Goal: Navigation & Orientation: Find specific page/section

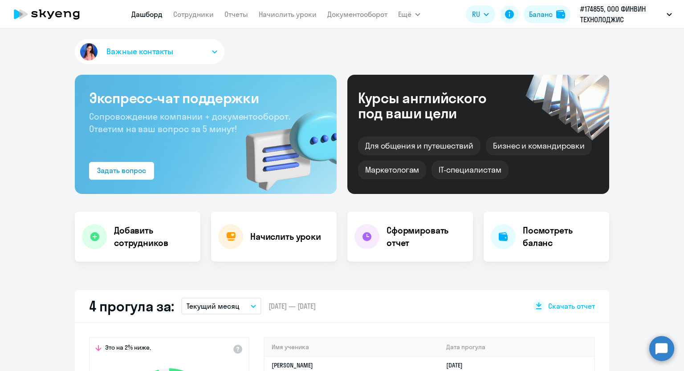
select select "30"
click at [212, 53] on icon "button" at bounding box center [214, 51] width 5 height 3
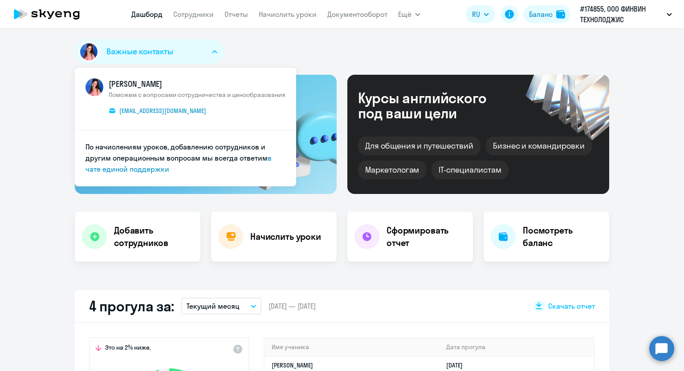
click at [212, 53] on icon "button" at bounding box center [214, 51] width 5 height 3
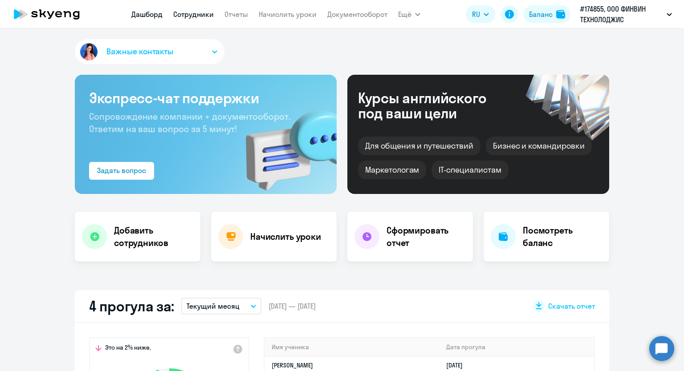
click at [191, 14] on link "Сотрудники" at bounding box center [193, 14] width 41 height 9
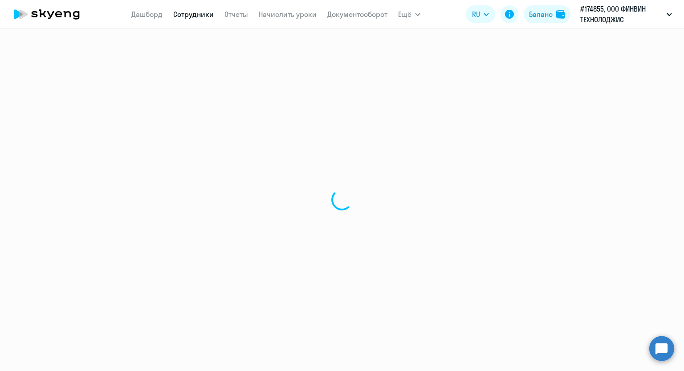
select select "30"
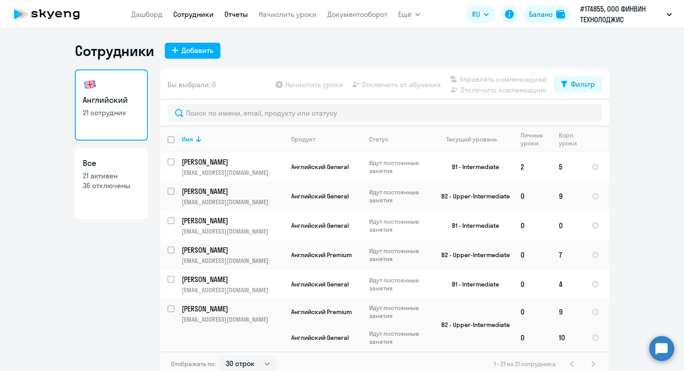
click at [231, 13] on link "Отчеты" at bounding box center [236, 14] width 24 height 9
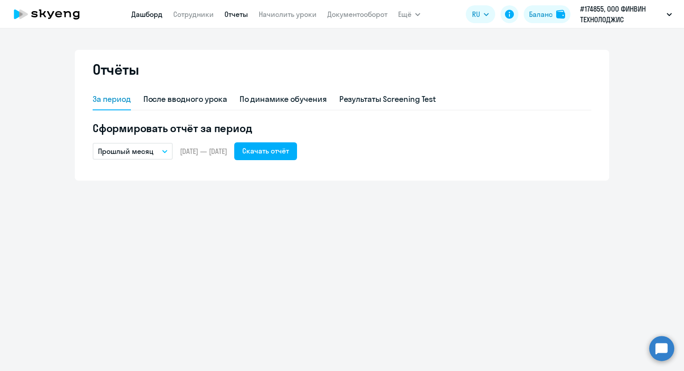
click at [150, 15] on link "Дашборд" at bounding box center [146, 14] width 31 height 9
